Goal: Task Accomplishment & Management: Use online tool/utility

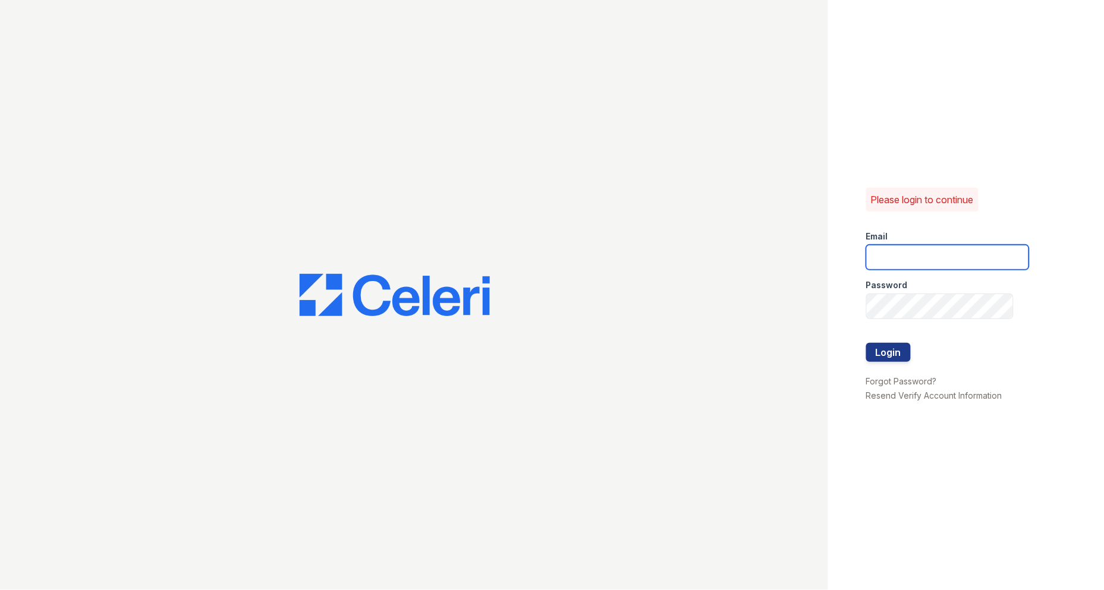
click at [962, 259] on input "email" at bounding box center [947, 257] width 163 height 25
type input "888concierge@trinity-pm.com"
click at [881, 349] on button "Login" at bounding box center [888, 352] width 45 height 19
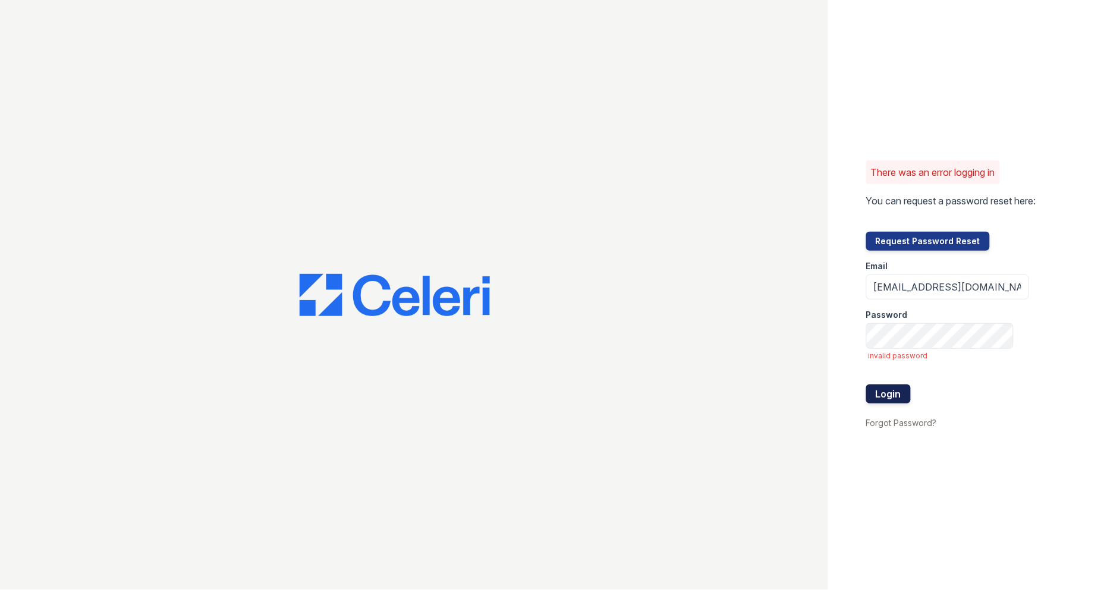
click at [872, 398] on button "Login" at bounding box center [888, 394] width 45 height 19
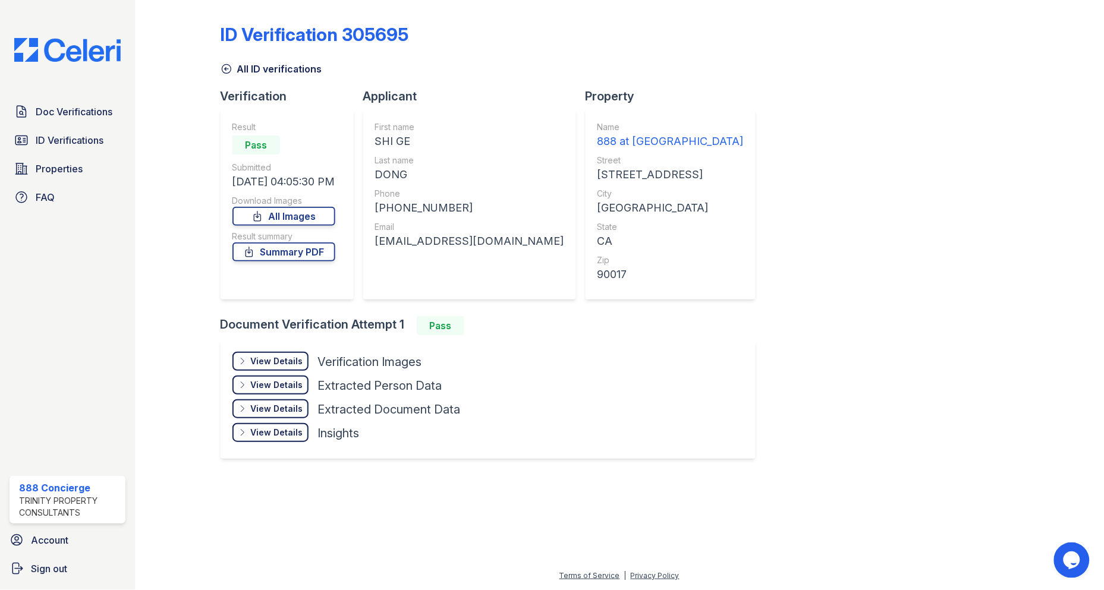
click at [187, 388] on div at bounding box center [187, 240] width 67 height 471
